Goal: Task Accomplishment & Management: Manage account settings

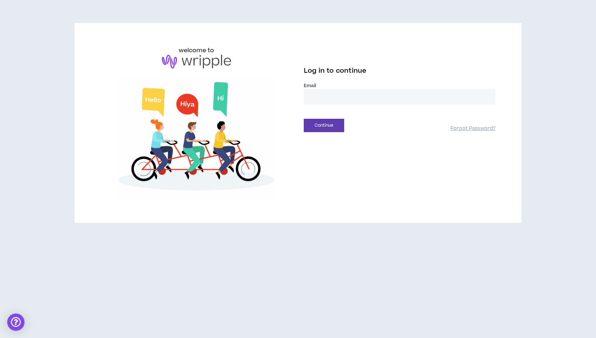
click at [326, 88] on label "Email *" at bounding box center [400, 86] width 192 height 6
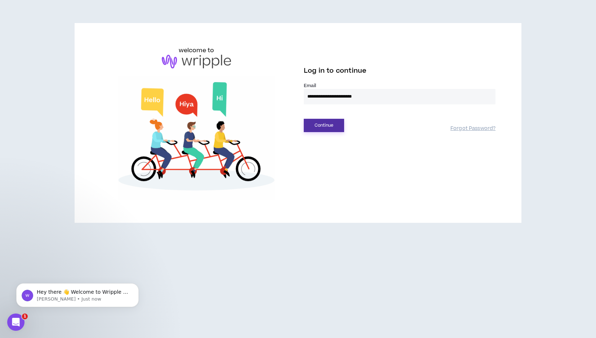
type input "**********"
click at [332, 126] on button "Continue" at bounding box center [324, 125] width 40 height 13
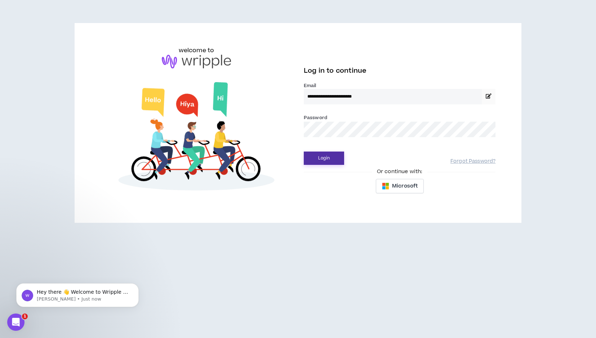
click at [330, 164] on button "Login" at bounding box center [324, 158] width 40 height 13
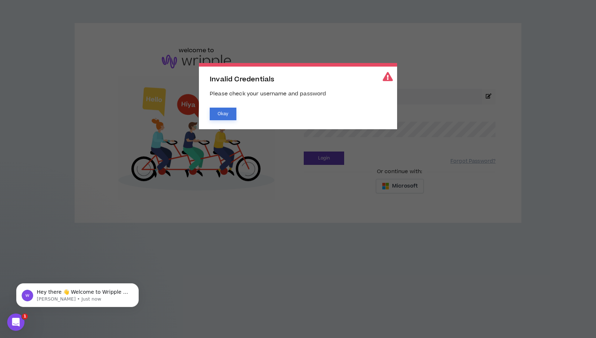
click at [225, 115] on button "Okay" at bounding box center [223, 114] width 27 height 13
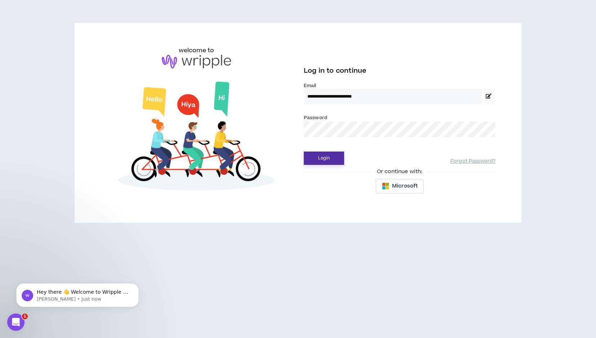
click at [325, 163] on button "Login" at bounding box center [324, 158] width 40 height 13
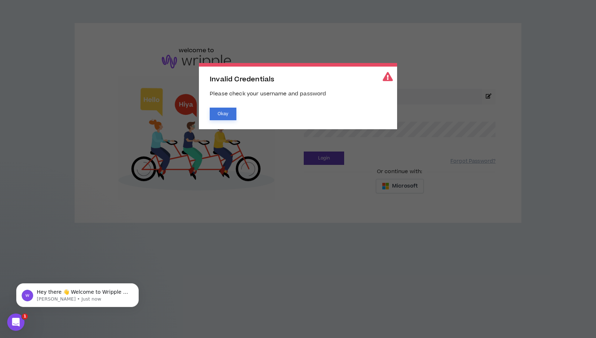
click at [219, 114] on button "Okay" at bounding box center [223, 114] width 27 height 13
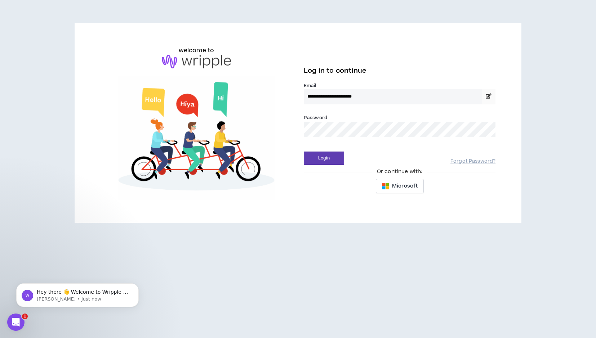
click at [265, 119] on div "**********" at bounding box center [298, 123] width 407 height 154
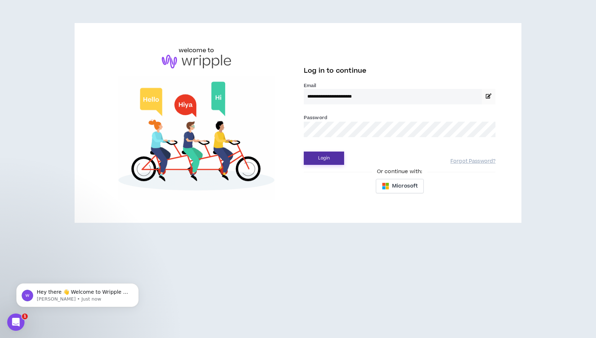
click at [336, 159] on button "Login" at bounding box center [324, 158] width 40 height 13
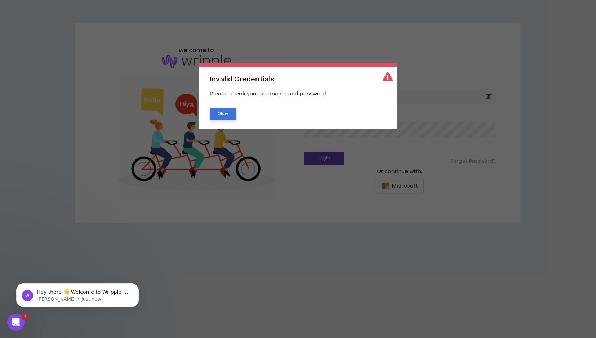
click at [224, 111] on button "Okay" at bounding box center [223, 114] width 27 height 13
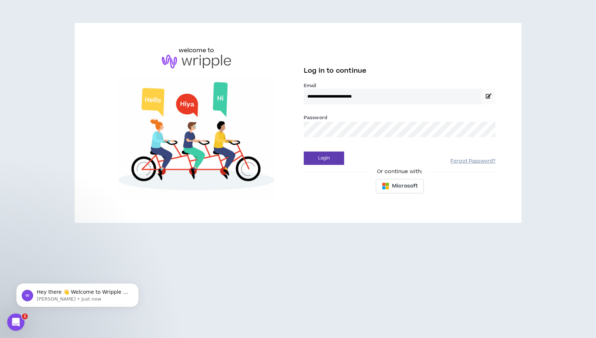
click at [467, 164] on link "Forgot Password?" at bounding box center [472, 161] width 45 height 7
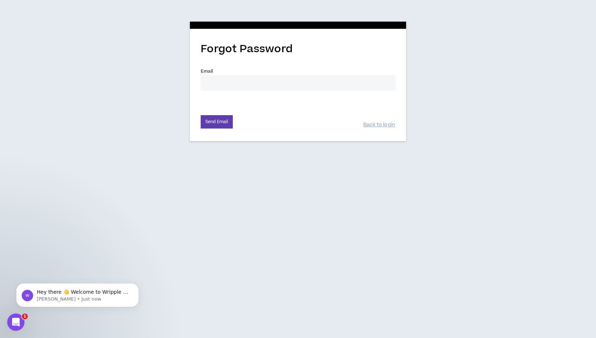
click at [243, 88] on input "Email *" at bounding box center [298, 82] width 195 height 15
type input "[EMAIL_ADDRESS][DOMAIN_NAME]"
click at [217, 120] on button "Send Email" at bounding box center [217, 121] width 32 height 13
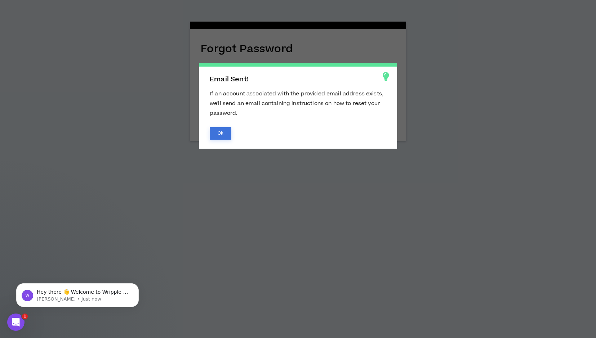
click at [223, 135] on button "Ok" at bounding box center [221, 133] width 22 height 13
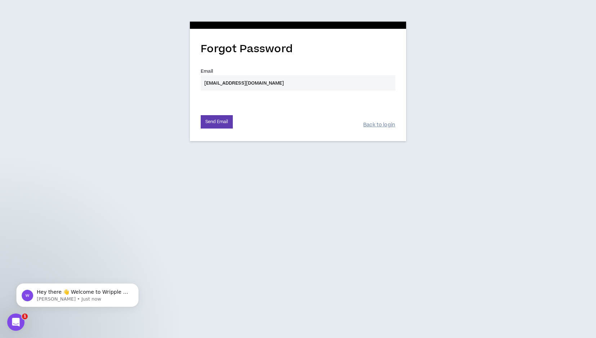
click at [376, 125] on link "Back to login" at bounding box center [379, 125] width 32 height 7
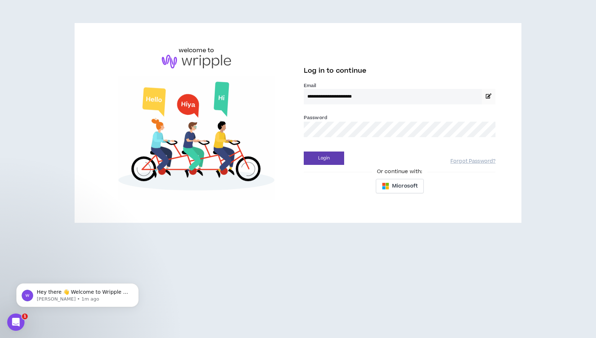
click at [324, 158] on button "Login" at bounding box center [324, 158] width 40 height 13
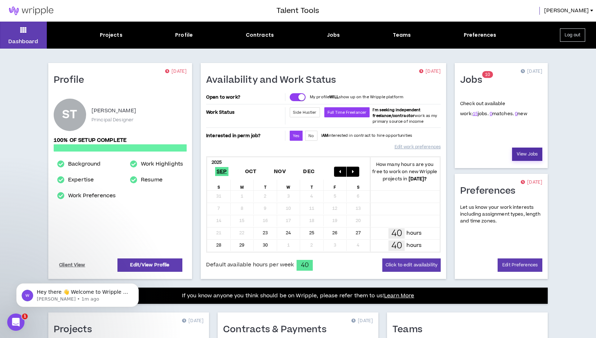
click at [532, 151] on link "View Jobs" at bounding box center [527, 154] width 30 height 13
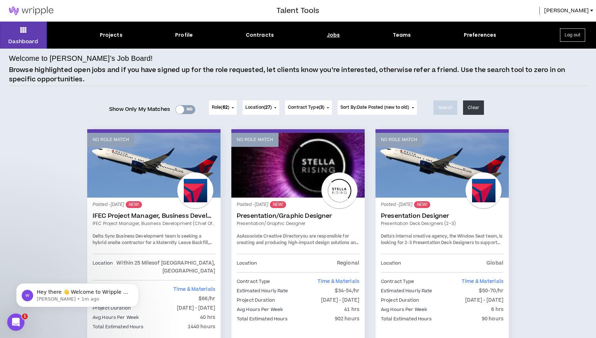
click at [414, 177] on link "No Role Match" at bounding box center [441, 165] width 133 height 65
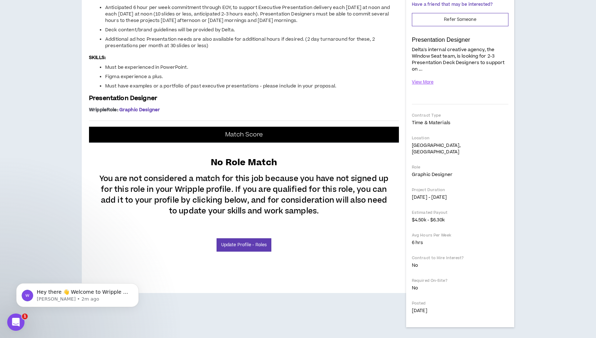
scroll to position [249, 0]
click at [240, 252] on link "Update Profile - Roles" at bounding box center [244, 245] width 55 height 13
select select "***"
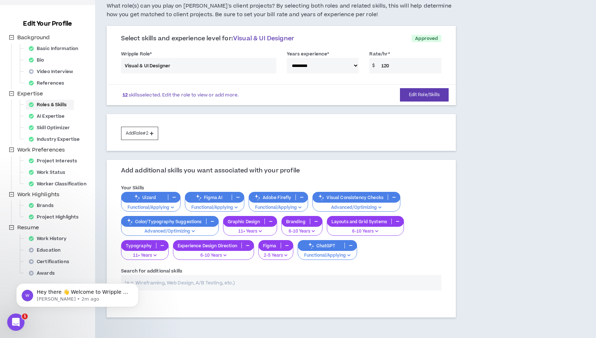
scroll to position [103, 0]
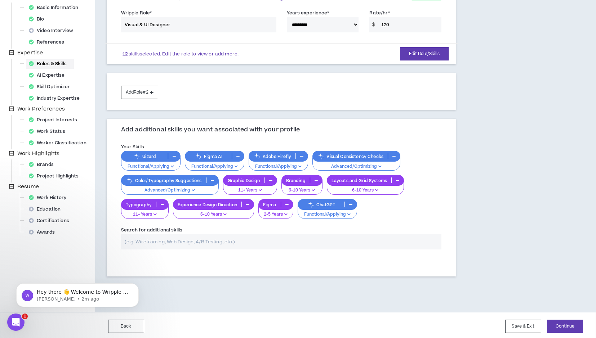
click at [346, 235] on input "text" at bounding box center [281, 241] width 321 height 15
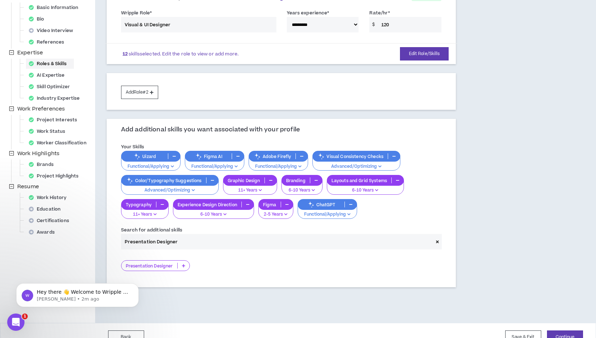
type input "Presentation Designer"
click at [183, 264] on icon at bounding box center [183, 266] width 3 height 4
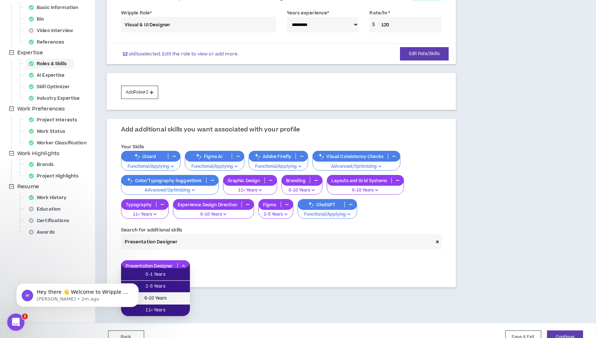
click at [166, 301] on span "6-10 Years" at bounding box center [155, 299] width 60 height 8
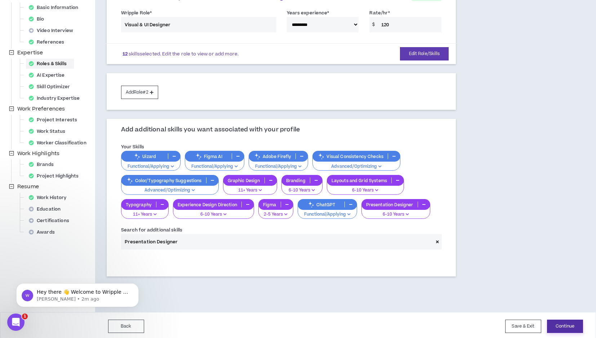
click at [557, 325] on button "Continue" at bounding box center [565, 326] width 36 height 13
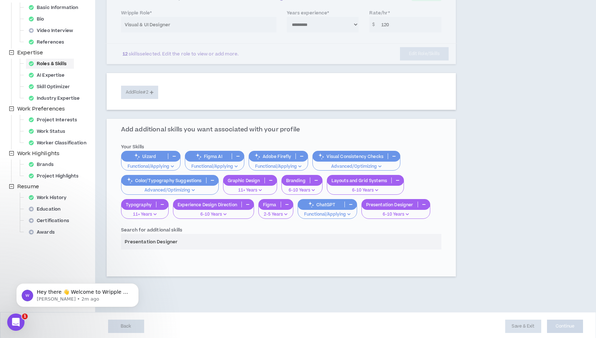
select select "*"
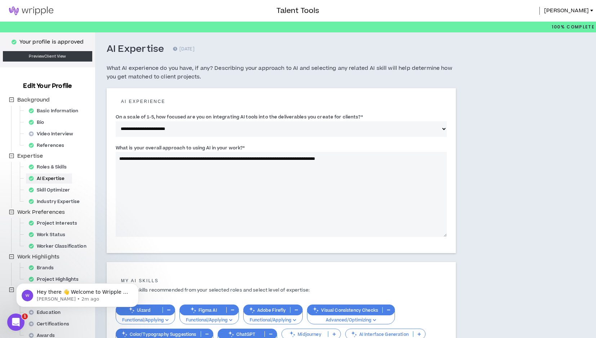
click at [27, 10] on img at bounding box center [31, 10] width 62 height 9
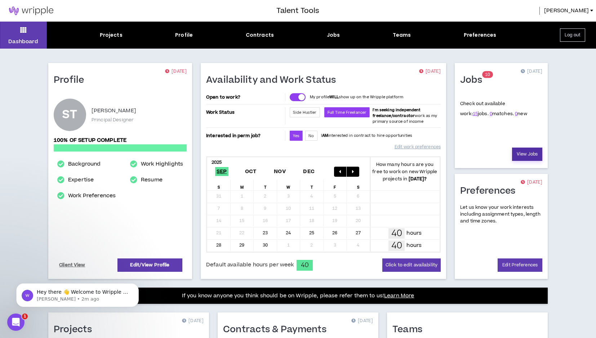
click at [523, 155] on link "View Jobs" at bounding box center [527, 154] width 30 height 13
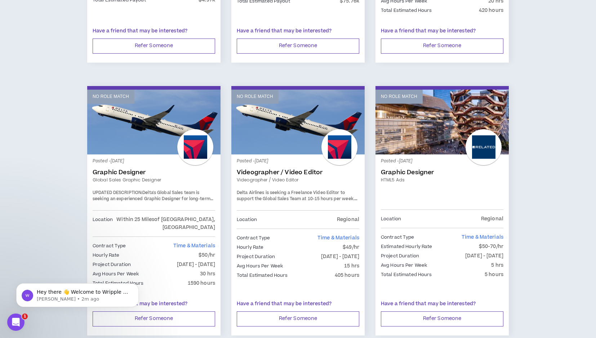
scroll to position [1129, 0]
click at [139, 289] on button "Dismiss notification" at bounding box center [136, 285] width 9 height 9
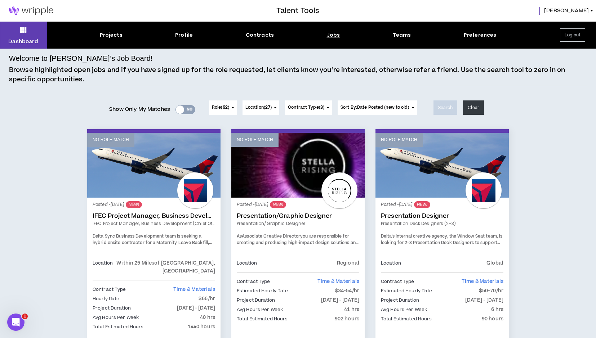
scroll to position [0, 0]
click at [272, 35] on div "Contracts" at bounding box center [260, 35] width 28 height 8
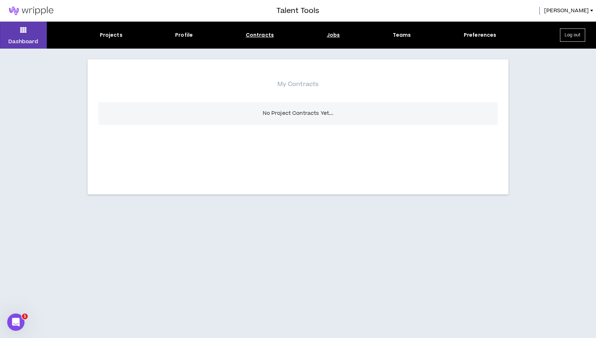
click at [334, 37] on div "Jobs" at bounding box center [333, 35] width 13 height 8
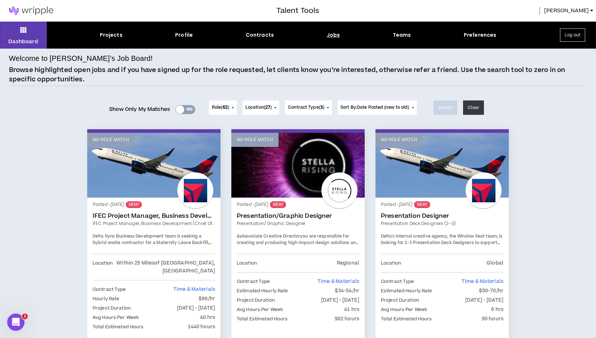
click at [178, 110] on div at bounding box center [180, 110] width 8 height 8
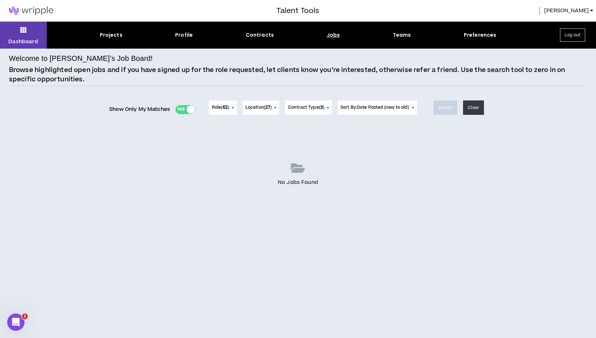
click at [183, 109] on div "Yes No" at bounding box center [185, 109] width 20 height 9
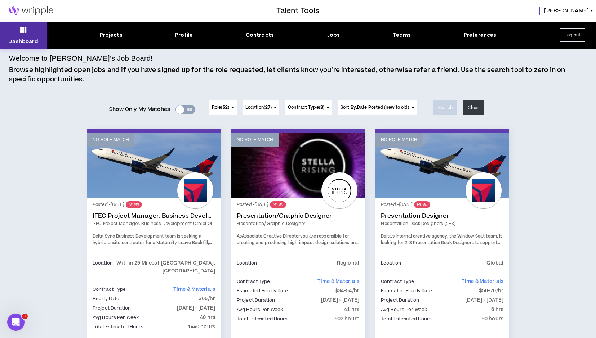
click at [20, 31] on icon at bounding box center [23, 30] width 6 height 10
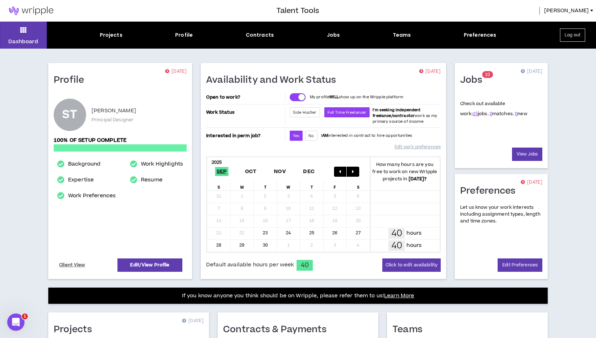
click at [573, 34] on button "Log out" at bounding box center [572, 34] width 25 height 13
